Goal: Task Accomplishment & Management: Manage account settings

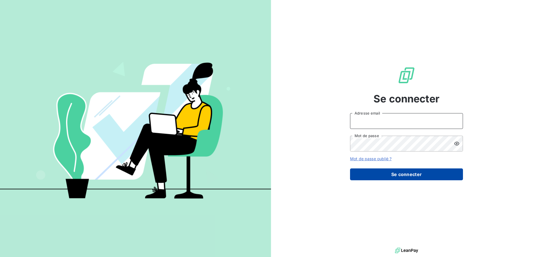
type input "[PERSON_NAME][EMAIL_ADDRESS][PERSON_NAME][DOMAIN_NAME]"
click at [415, 173] on button "Se connecter" at bounding box center [406, 174] width 113 height 12
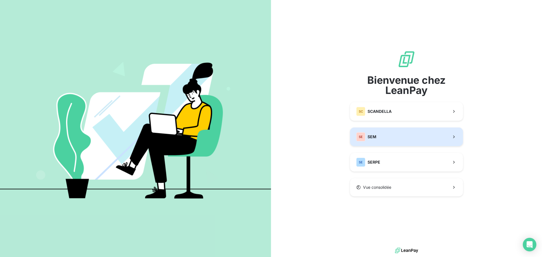
click at [380, 134] on button "SE SEM" at bounding box center [406, 136] width 113 height 19
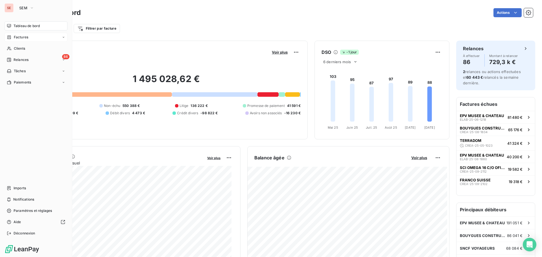
click at [30, 36] on div "Factures" at bounding box center [36, 37] width 63 height 9
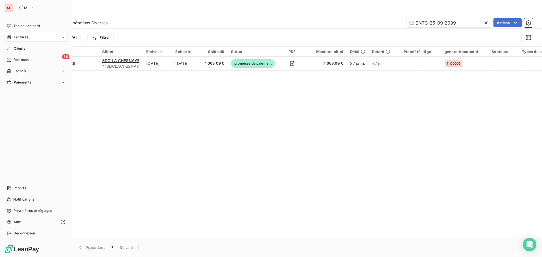
click at [28, 37] on div "Factures" at bounding box center [36, 37] width 63 height 9
drag, startPoint x: 26, startPoint y: 47, endPoint x: 54, endPoint y: 47, distance: 27.9
click at [26, 47] on span "Factures" at bounding box center [21, 48] width 14 height 5
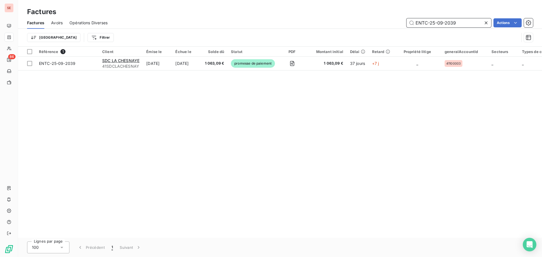
drag, startPoint x: 392, startPoint y: 23, endPoint x: 322, endPoint y: 27, distance: 69.7
click at [322, 27] on div "ENTC-25-09-2039 Actions" at bounding box center [323, 22] width 418 height 9
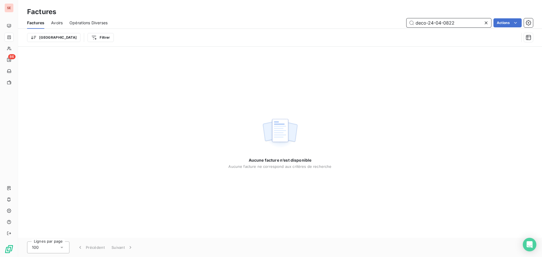
click at [428, 23] on input "deco-24-04-0822" at bounding box center [448, 22] width 85 height 9
click at [434, 20] on input "deco24-04-0822" at bounding box center [448, 22] width 85 height 9
click at [440, 22] on input "deco2404-0822" at bounding box center [448, 22] width 85 height 9
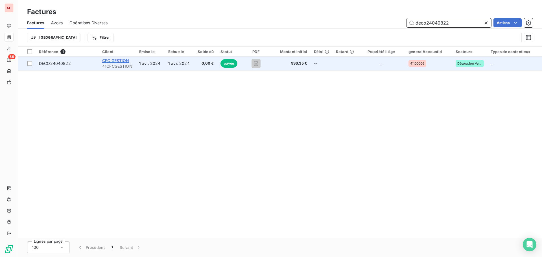
type input "deco24040822"
click at [115, 61] on span "CFC GESTION" at bounding box center [115, 60] width 27 height 5
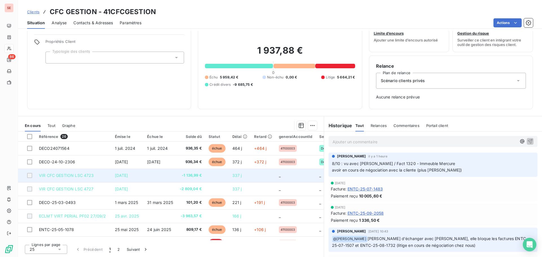
scroll to position [56, 0]
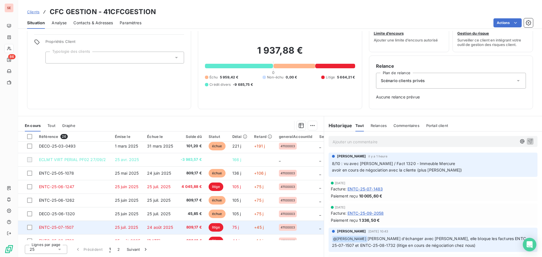
click at [90, 226] on td "ENTC-25-07-1507" at bounding box center [74, 228] width 76 height 14
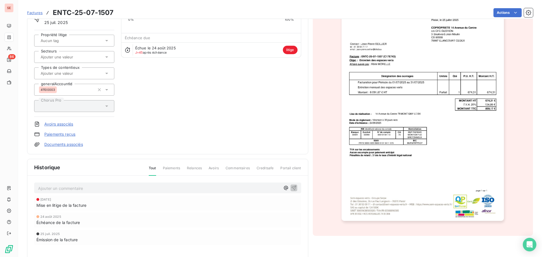
scroll to position [57, 0]
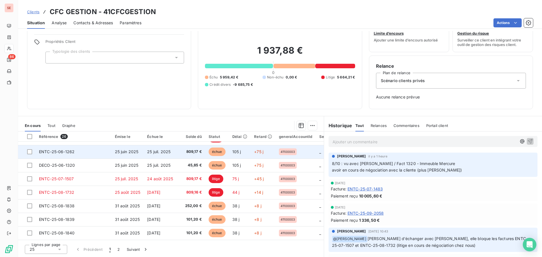
scroll to position [113, 0]
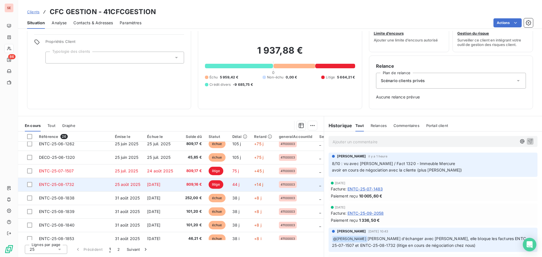
click at [60, 184] on span "ENTC-25-08-1732" at bounding box center [56, 184] width 35 height 5
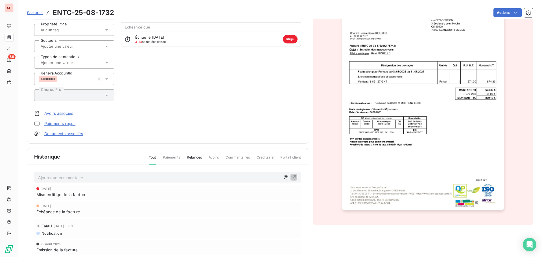
scroll to position [85, 0]
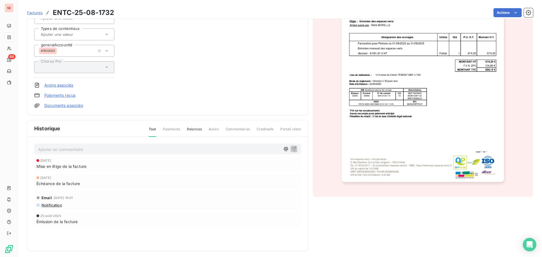
click at [104, 150] on p "Ajouter un commentaire ﻿" at bounding box center [159, 149] width 242 height 7
click at [117, 149] on span "[DATE] : mail de Mme DEBIEE : facture en litige (SDC Centre)" at bounding box center [95, 148] width 115 height 5
copy span "[DATE] : mail de Mme DEBIEE : facture en litige (SDC Centre)"
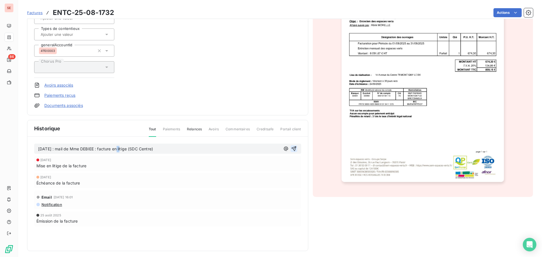
click at [293, 148] on icon "button" at bounding box center [293, 148] width 5 height 5
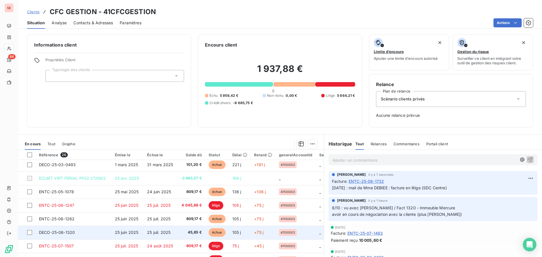
scroll to position [56, 0]
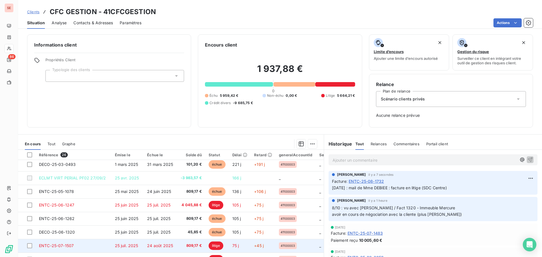
click at [82, 245] on td "ENTC-25-07-1507" at bounding box center [74, 246] width 76 height 14
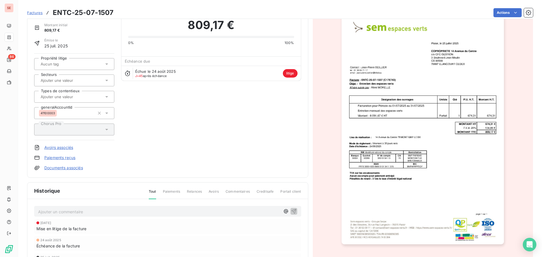
scroll to position [29, 0]
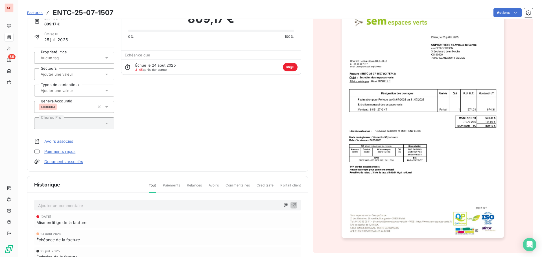
click at [97, 199] on div "Ajouter un commentaire ﻿ [DATE] Mise en litige de la facture 24 août 2025 Échéa…" at bounding box center [167, 239] width 280 height 92
click at [98, 205] on p "Ajouter un commentaire ﻿" at bounding box center [159, 205] width 242 height 7
click at [291, 205] on icon "button" at bounding box center [293, 205] width 5 height 5
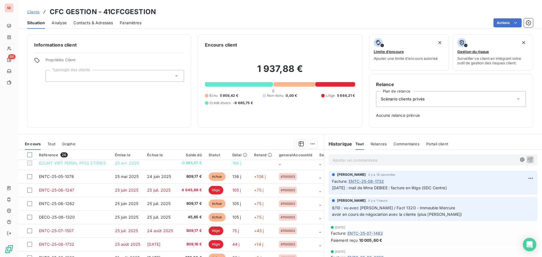
scroll to position [85, 0]
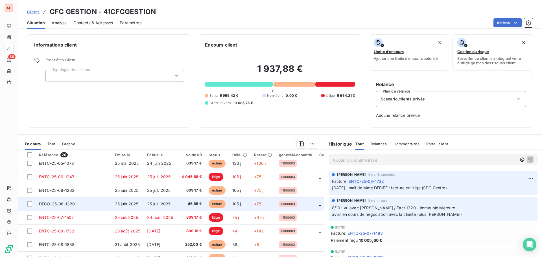
click at [84, 202] on td "DECO-25-06-1320" at bounding box center [74, 204] width 76 height 14
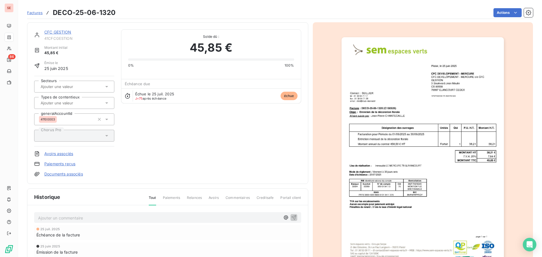
scroll to position [29, 0]
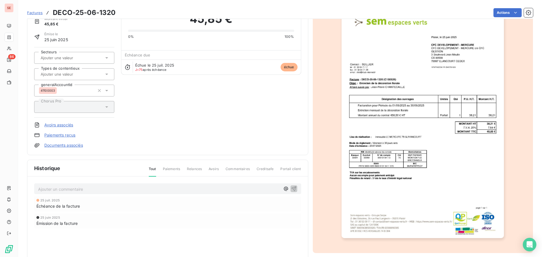
click at [162, 187] on p "Ajouter un commentaire ﻿" at bounding box center [159, 189] width 242 height 7
drag, startPoint x: 101, startPoint y: 189, endPoint x: 211, endPoint y: 188, distance: 109.4
click at [210, 188] on p "[DATE] : mail de Mme DEBIEE : facture en litige (SDC Centre)" at bounding box center [159, 189] width 242 height 6
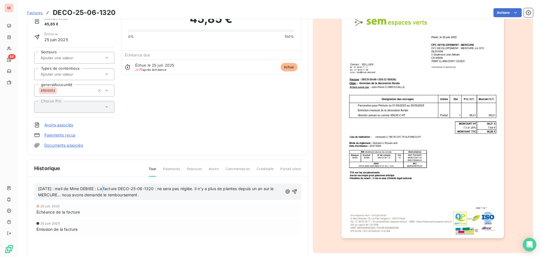
click at [104, 188] on span "[DATE] : mail de Mme DEBIEE : La facture DECO-25-06-1320 : ne sera pas réglée. …" at bounding box center [156, 191] width 237 height 11
drag, startPoint x: 121, startPoint y: 189, endPoint x: 161, endPoint y: 190, distance: 40.6
click at [161, 190] on span "[DATE] : mail de Mme DEBIEE : la facture DECO-25-06-1320 : ne sera pas réglée. …" at bounding box center [155, 191] width 235 height 11
drag, startPoint x: 291, startPoint y: 192, endPoint x: 304, endPoint y: 185, distance: 14.6
click at [291, 192] on icon "button" at bounding box center [294, 192] width 6 height 6
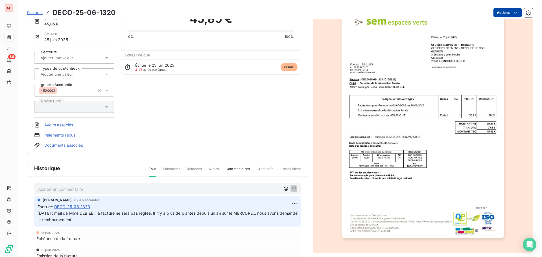
click at [498, 12] on html "SE 86 Factures DECO-25-06-1320 Actions CFC GESTION 41CFCGESTION Montant initial…" at bounding box center [271, 128] width 542 height 257
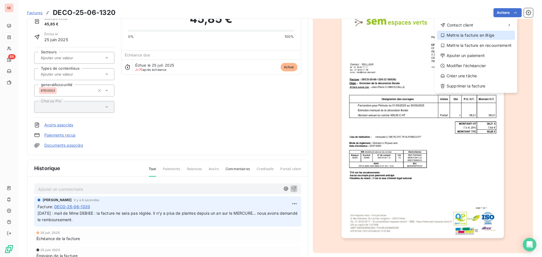
click at [481, 35] on div "Mettre la facture en litige" at bounding box center [476, 35] width 78 height 9
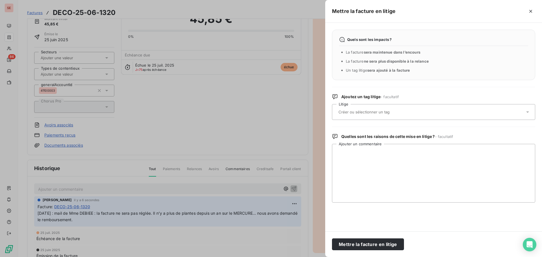
click at [364, 111] on input "text" at bounding box center [379, 111] width 82 height 5
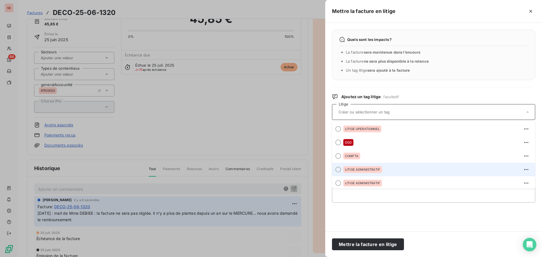
click at [369, 168] on div "LITIGE ADMINISTRATIF" at bounding box center [362, 169] width 39 height 7
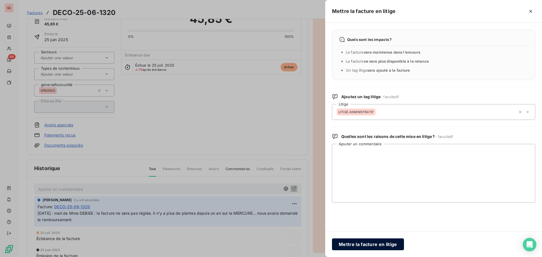
click at [378, 243] on button "Mettre la facture en litige" at bounding box center [368, 244] width 72 height 12
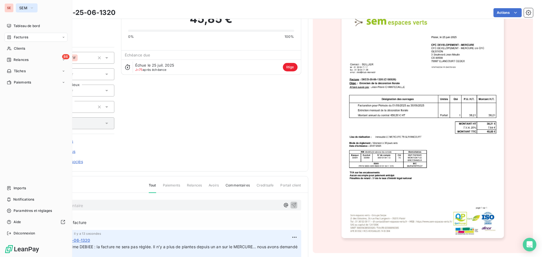
click at [34, 9] on icon "button" at bounding box center [32, 8] width 5 height 6
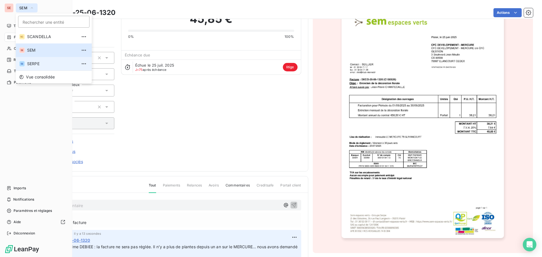
click at [47, 63] on span "SERPE" at bounding box center [52, 64] width 50 height 6
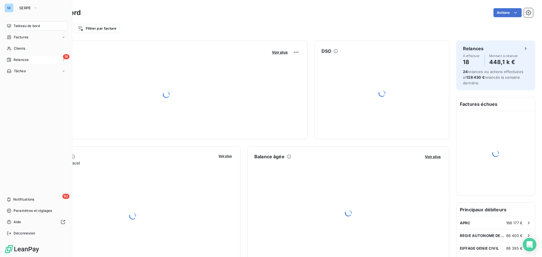
click at [61, 59] on div "18 Relances" at bounding box center [36, 59] width 63 height 9
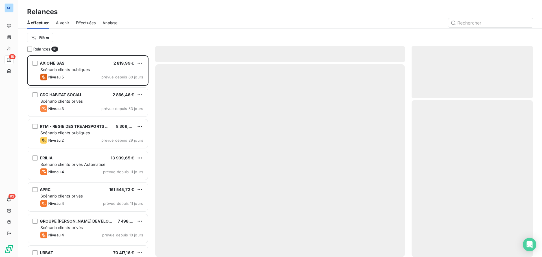
scroll to position [197, 117]
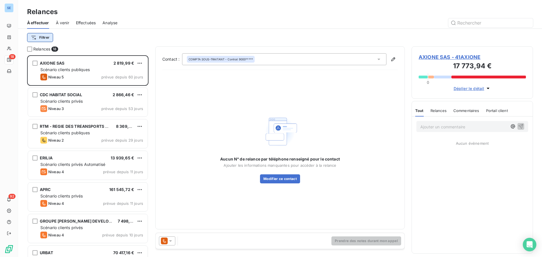
click at [43, 39] on html "SE 18 92 Relances À effectuer À venir Effectuées Analyse Filtrer Relances 18 AX…" at bounding box center [271, 128] width 542 height 257
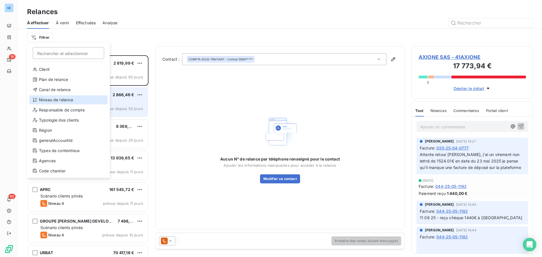
click at [46, 102] on div "Niveau de relance" at bounding box center [68, 99] width 78 height 9
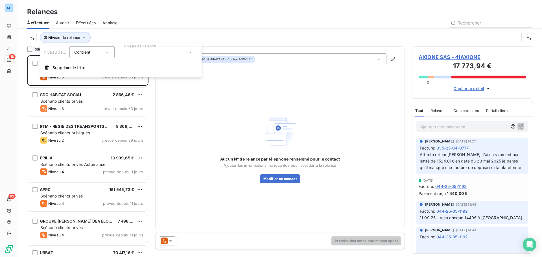
click at [149, 44] on div "Niveau de relance Contient is Niveau de relance Supprimer le filtre" at bounding box center [120, 60] width 161 height 34
click at [147, 56] on div at bounding box center [157, 52] width 81 height 12
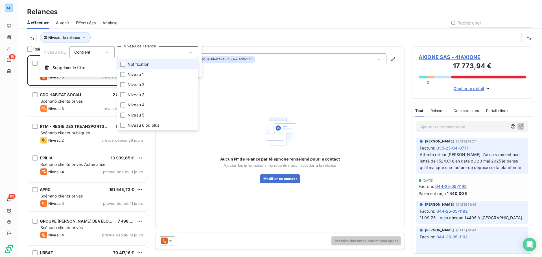
click at [145, 65] on span "Notification" at bounding box center [138, 64] width 22 height 6
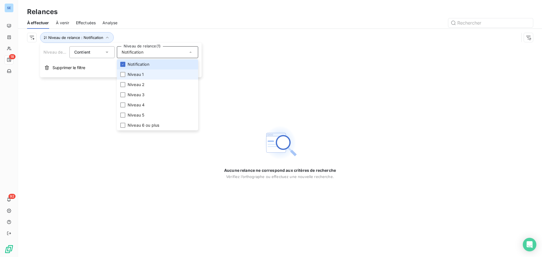
click at [143, 74] on span "Niveau 1" at bounding box center [135, 75] width 16 height 6
click at [140, 86] on span "Niveau 2" at bounding box center [135, 85] width 17 height 6
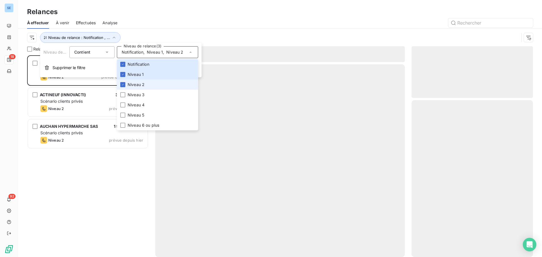
scroll to position [197, 117]
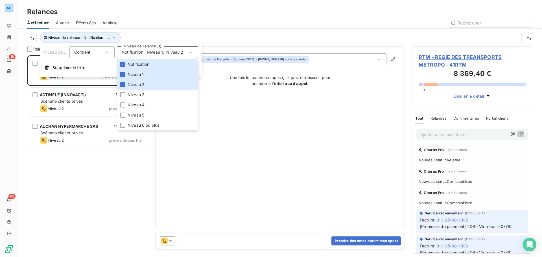
click at [53, 217] on div "RTM - REGIE DES TREANSPORTS METROPO 8 369,40 € Scénario clients publiques Nivea…" at bounding box center [87, 156] width 121 height 202
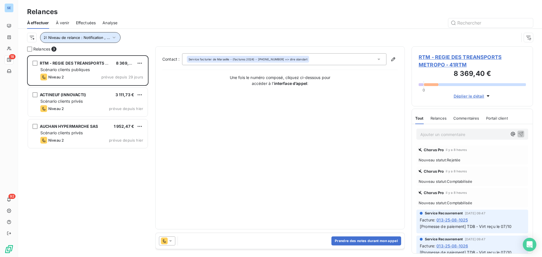
click at [96, 38] on span "Niveau de relance : Notification , ..." at bounding box center [79, 37] width 62 height 5
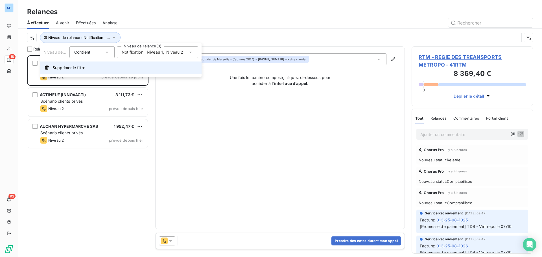
click at [74, 67] on span "Supprimer le filtre" at bounding box center [68, 68] width 33 height 6
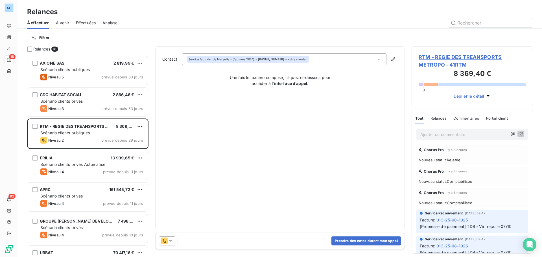
click at [121, 9] on div "Relances" at bounding box center [280, 12] width 524 height 10
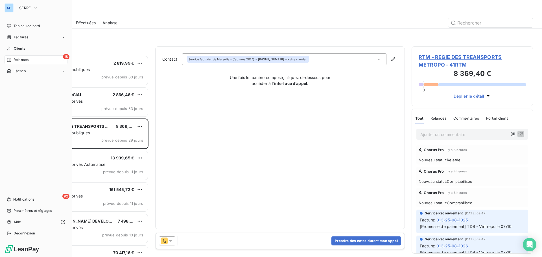
click at [25, 60] on span "Relances" at bounding box center [21, 59] width 15 height 5
click at [33, 8] on icon "button" at bounding box center [35, 8] width 5 height 6
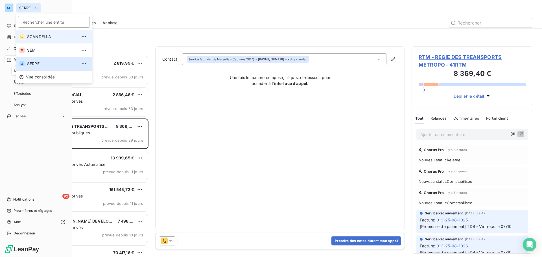
click at [38, 34] on li "SC SCANDELLA" at bounding box center [54, 37] width 76 height 14
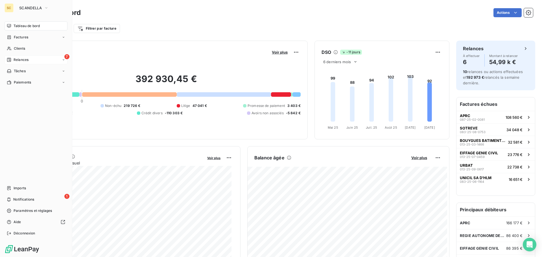
click at [28, 63] on div "7 Relances" at bounding box center [36, 59] width 63 height 9
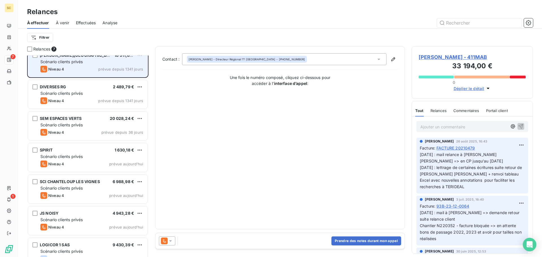
scroll to position [20, 0]
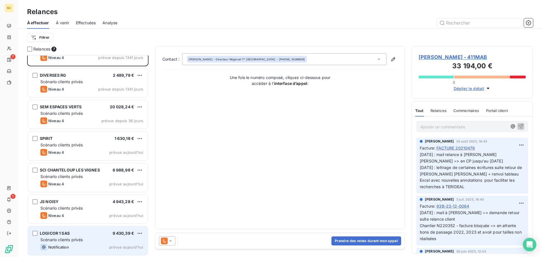
click at [66, 235] on span "LOGICOR 1 SAS" at bounding box center [55, 233] width 30 height 5
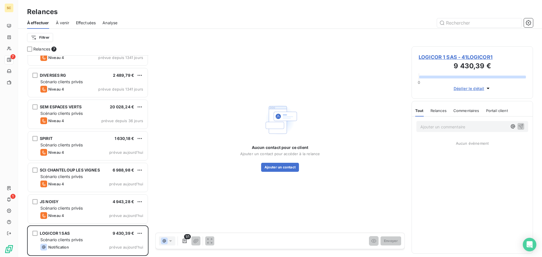
click at [436, 59] on span "LOGICOR 1 SAS - 41LOGICOR1" at bounding box center [471, 57] width 107 height 8
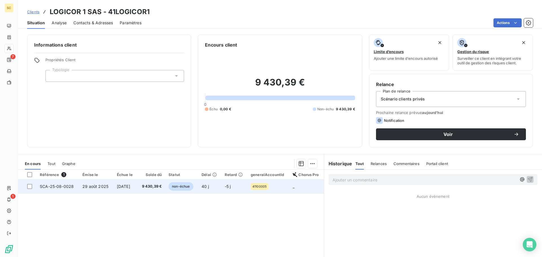
click at [66, 183] on td "SCA-25-08-0028" at bounding box center [57, 187] width 43 height 14
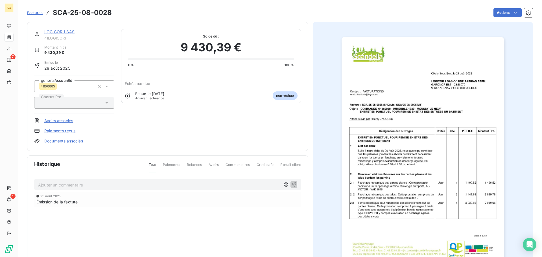
click at [76, 141] on link "Documents associés" at bounding box center [63, 141] width 39 height 6
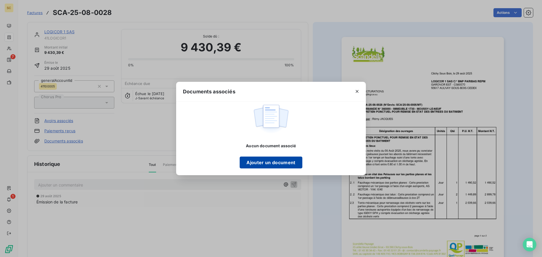
click at [290, 159] on button "Ajouter un document" at bounding box center [270, 163] width 62 height 12
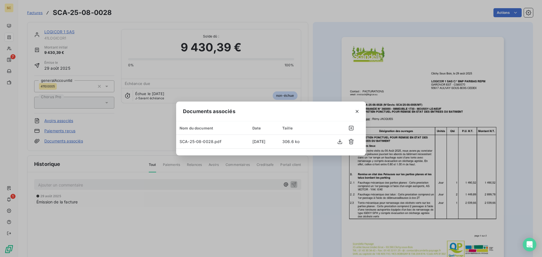
click at [379, 22] on div "Documents associés Nom du document Date Taille SCA-25-08-0028.pdf [DATE] 306.6 …" at bounding box center [271, 128] width 542 height 257
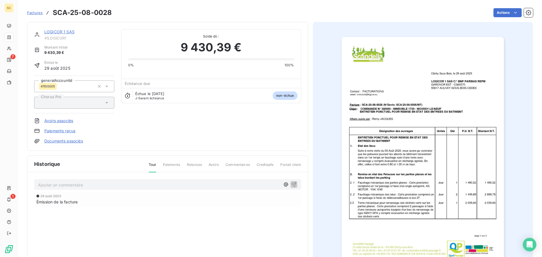
click at [57, 31] on link "LOGICOR 1 SAS" at bounding box center [59, 31] width 30 height 5
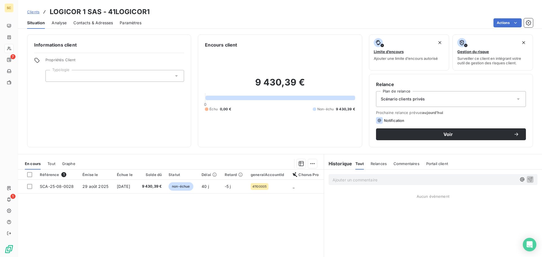
click at [88, 23] on span "Contacts & Adresses" at bounding box center [92, 23] width 39 height 6
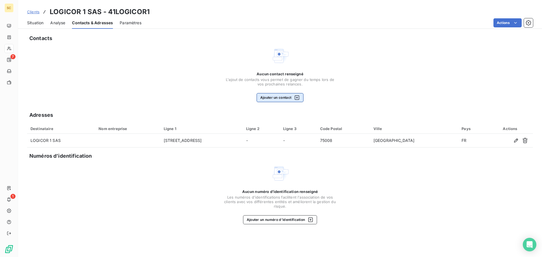
click at [269, 98] on button "Ajouter un contact" at bounding box center [279, 97] width 47 height 9
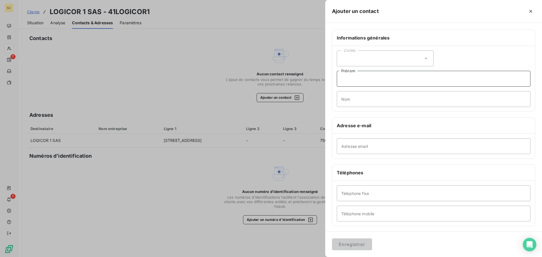
click at [389, 77] on input "Prénom" at bounding box center [432, 79] width 193 height 16
type input "e"
type input "Envoi factures"
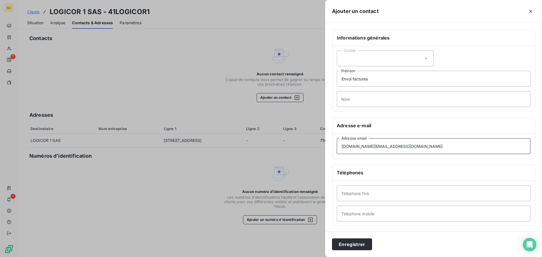
type input "[DOMAIN_NAME][EMAIL_ADDRESS][DOMAIN_NAME]"
click at [361, 247] on button "Enregistrer" at bounding box center [352, 244] width 40 height 12
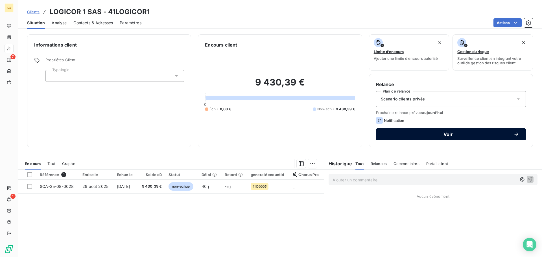
click at [447, 131] on button "Voir" at bounding box center [451, 134] width 150 height 12
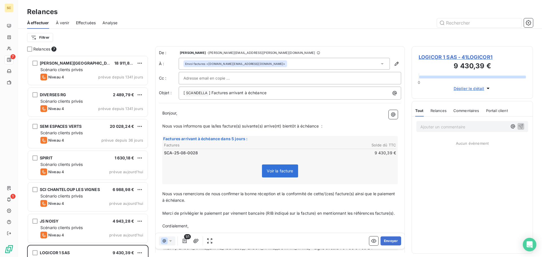
scroll to position [197, 117]
click at [290, 92] on p "[ SCANDELLA ﻿ ] Factures arrivant à échéance" at bounding box center [290, 93] width 215 height 7
click at [228, 93] on span "] Factures arrivant à échéance" at bounding box center [238, 92] width 58 height 5
click at [327, 96] on p "[ SCANDELLA ﻿ ] Facture arrivant à échéance" at bounding box center [290, 93] width 215 height 7
click at [320, 94] on span "] Facture arrivant à échéance - 41LOGICOR1 - BC n° 36009 -" at bounding box center [267, 92] width 116 height 5
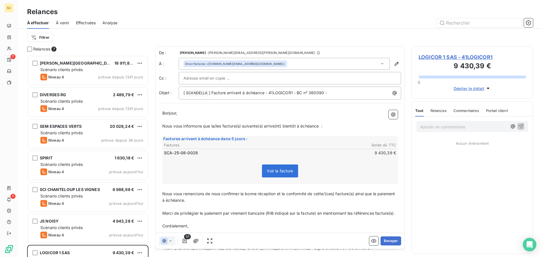
click at [347, 97] on div "[ SCANDELLA ﻿ ] Facture arrivant à échéance - 41LOGICOR1 - BC n° 360090 -" at bounding box center [290, 93] width 222 height 13
click at [347, 93] on p "[ SCANDELLA ﻿ ] Facture arrivant à échéance - 41LOGICOR1 - BC n° 360090 -" at bounding box center [290, 93] width 215 height 7
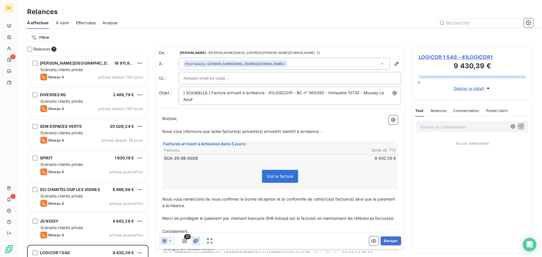
click at [196, 241] on icon "button" at bounding box center [195, 241] width 5 height 4
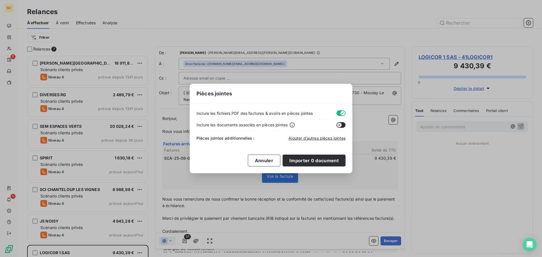
click at [337, 112] on button "button" at bounding box center [340, 113] width 9 height 6
click at [316, 137] on span "Ajouter d’autres pièces jointes" at bounding box center [316, 138] width 57 height 5
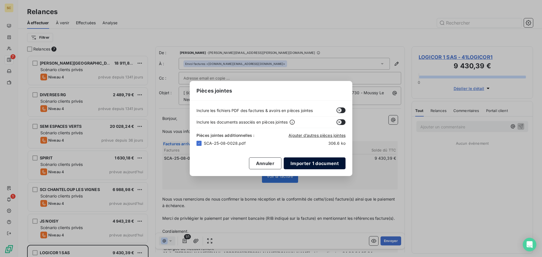
click at [326, 163] on button "Importer 1 document" at bounding box center [314, 163] width 62 height 12
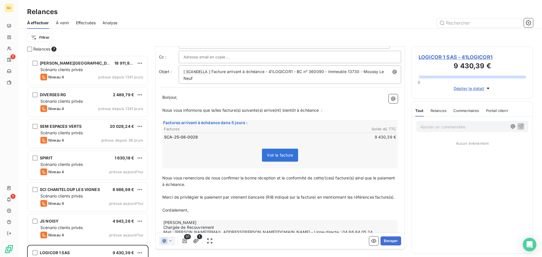
scroll to position [47, 0]
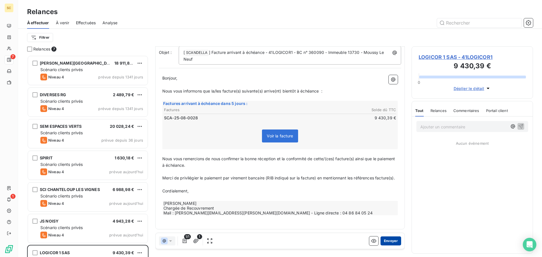
click at [390, 237] on button "Envoyer" at bounding box center [390, 240] width 21 height 9
